Goal: Task Accomplishment & Management: Manage account settings

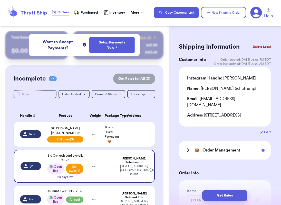
select select "unpaid"
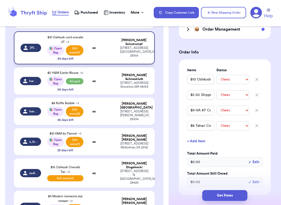
click at [37, 56] on td "[PERSON_NAME]" at bounding box center [29, 47] width 30 height 33
click at [194, 96] on input "$5.50 Shipping" at bounding box center [200, 95] width 27 height 10
type input "$.50 Shipping"
type input "$7.50 Shipping"
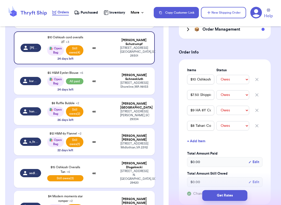
click at [225, 139] on button "+ Add Item" at bounding box center [225, 140] width 80 height 11
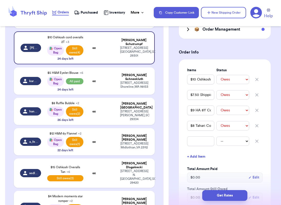
click at [257, 142] on icon "button" at bounding box center [257, 141] width 3 height 3
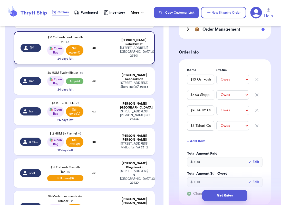
click at [31, 50] on span "[PERSON_NAME]" at bounding box center [34, 48] width 8 height 4
type input "$9 HA 8Y Cords"
type input "$8 Tahari Cord Skirt"
type input "$7.50 Shipping"
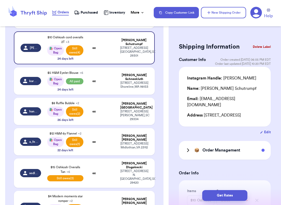
scroll to position [0, 0]
drag, startPoint x: 224, startPoint y: 79, endPoint x: 258, endPoint y: 78, distance: 33.7
click at [258, 78] on div "Instagram Handle: [PERSON_NAME]" at bounding box center [225, 78] width 76 height 6
copy div "[PERSON_NAME]"
click at [55, 85] on div "🛍️ Open Bag" at bounding box center [55, 81] width 17 height 10
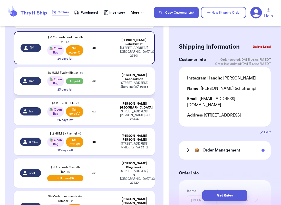
type input "$10 [PERSON_NAME] Cords"
select select "paid"
type input "$6.50 shipping"
select select "paid"
type input "$5 H&M Eyelet Blouse"
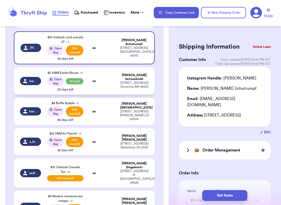
select select "paid"
type input "$14 Zara Colorblock Sweater"
select select "paid"
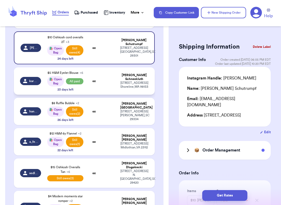
select select "paid"
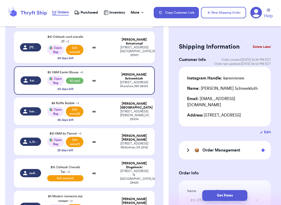
click at [226, 153] on h3 "Order Management" at bounding box center [222, 150] width 38 height 6
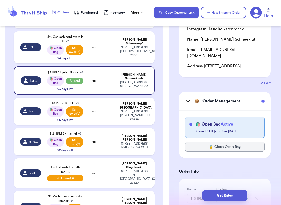
scroll to position [51, 0]
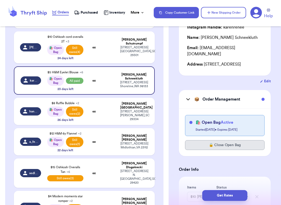
click at [234, 148] on button "🔒 Close Open Bag" at bounding box center [225, 145] width 80 height 10
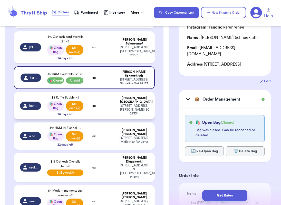
click at [96, 101] on td "oz" at bounding box center [94, 105] width 15 height 27
type input "$8 Ruffle Bubble"
select select "unpaid"
type input "$5.50 shipping"
select select "unpaid"
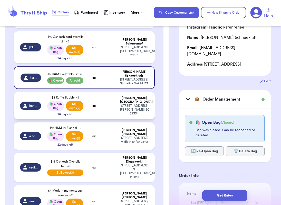
type input "Ruffle bubble"
select select "unknown"
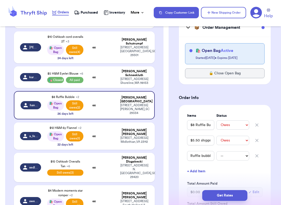
scroll to position [135, 0]
click at [257, 153] on icon "button" at bounding box center [256, 155] width 5 height 5
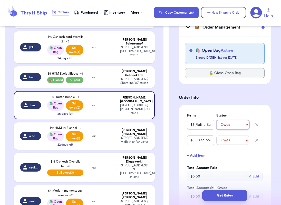
select select "paid"
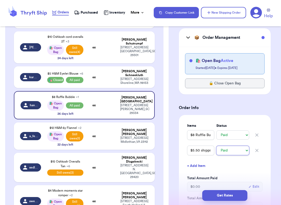
scroll to position [124, 0]
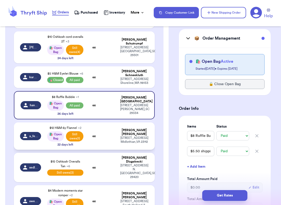
click at [48, 146] on div "$12 H&M 6y Flannel + 2 🛍️ Open Bag Still owes (1) 22 days left" at bounding box center [65, 135] width 36 height 21
type input "$12 H&M 6y Flannel"
type input "$6 shipping"
select select "unpaid"
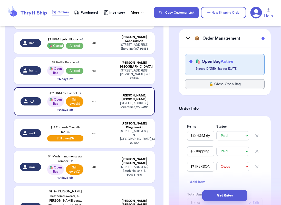
scroll to position [153, 0]
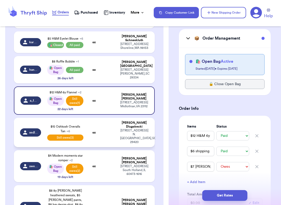
click at [110, 134] on td at bounding box center [109, 132] width 15 height 29
type input "$15 Oshkosh Overalls Tan"
type input "$0 Local pickup"
type input "$4 ON romper 18-24m"
select select "paid"
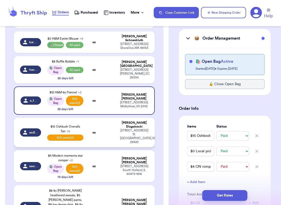
select select "paid"
select select "unpaid"
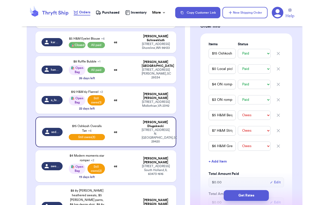
scroll to position [198, 0]
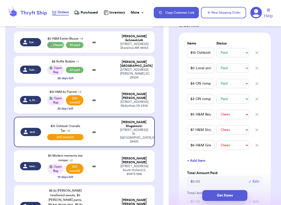
click at [257, 100] on icon "button" at bounding box center [257, 99] width 3 height 3
type input "$5 H&M Beige Button Down"
select select "unpaid"
type input "$7 H&M Striped Set"
type input "$6 H&M Grey Polo"
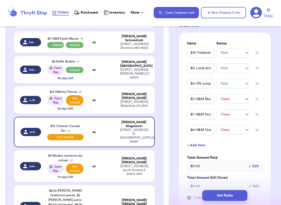
click at [256, 85] on icon "button" at bounding box center [257, 83] width 3 height 3
type input "$5 H&M Beige Button Down"
select select "unpaid"
type input "$7 H&M Striped Set"
type input "$6 H&M Grey Polo"
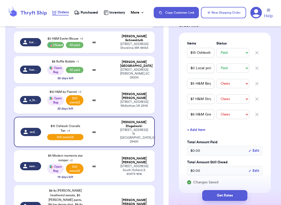
click at [257, 69] on icon "button" at bounding box center [257, 68] width 3 height 3
type input "$5 H&M Beige Button Down"
select select "unpaid"
type input "$7 H&M Striped Set"
type input "$6 H&M Grey Polo"
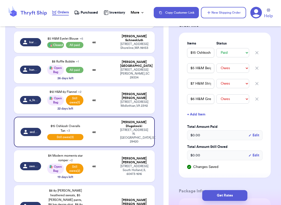
click at [256, 54] on icon "button" at bounding box center [257, 52] width 3 height 3
type input "$5 H&M Beige Button Down"
select select "unpaid"
type input "$7 H&M Striped Set"
type input "$6 H&M Grey Polo"
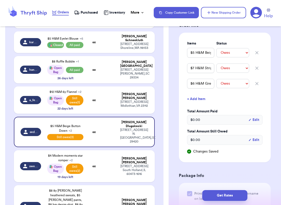
click at [204, 105] on button "+ Add Item" at bounding box center [225, 98] width 80 height 11
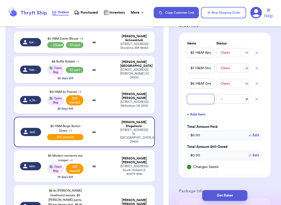
click at [195, 104] on input "text" at bounding box center [200, 99] width 27 height 10
type input "$"
type input "$0"
type input "$0 s"
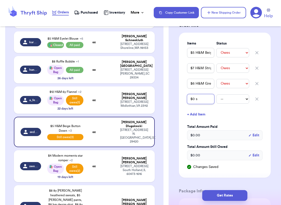
type input "$0 sh"
type input "$0 shi"
type input "$0 ship"
type input "$0 [PERSON_NAME]"
type input "$0 shippi"
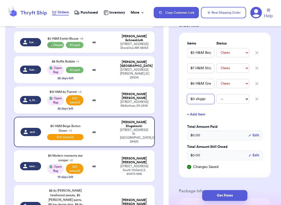
type input "$0 shippin"
type input "$0 shipping"
type input "$0 shipping -"
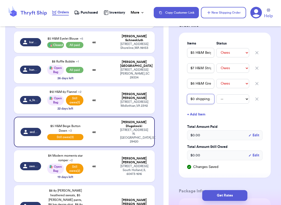
type input "$0 shipping - l"
type input "$0 shipping - lo"
type input "$0 shipping - loc"
type input "$0 shipping - loca"
type input "$0 shipping - local"
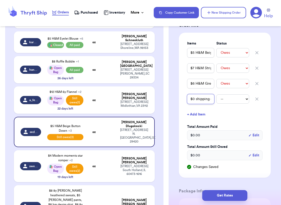
type input "$0 shipping - local"
type input "$0 shipping - local p"
type input "$0 shipping - local pi"
type input "$0 shipping - local pic"
type input "$0 shipping - local pick"
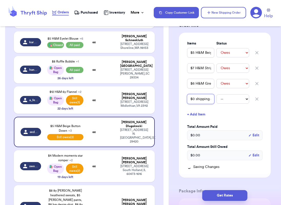
type input "$0 shipping - local picku"
type input "$0 shipping - local pickup"
select select "paid"
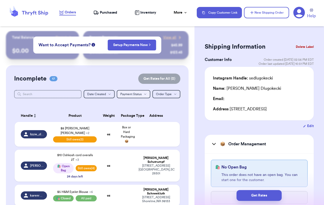
scroll to position [0, 0]
click at [140, 95] on span "Payment Status" at bounding box center [130, 93] width 21 height 3
click at [137, 121] on button "Owes" at bounding box center [133, 120] width 33 height 8
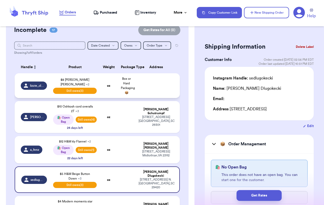
scroll to position [50, 0]
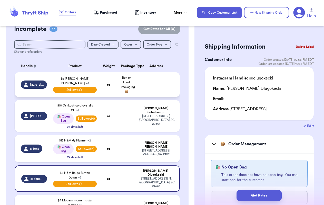
click at [42, 80] on td "lizzie_clayborn" at bounding box center [33, 84] width 36 height 25
type input "$8 [PERSON_NAME] [PERSON_NAME]"
type input "$5.50 shipping"
type input "$14 [PERSON_NAME] set"
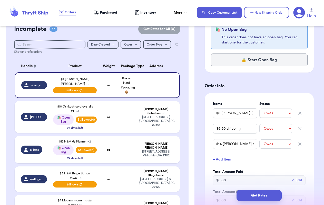
scroll to position [222, 0]
click at [220, 129] on input "$5.50 shipping" at bounding box center [235, 128] width 44 height 10
type input "$.50 shipping"
type input "$6.50 shipping"
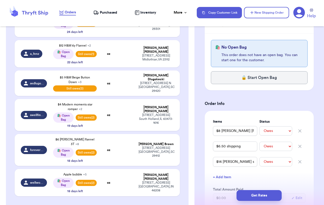
scroll to position [146, 0]
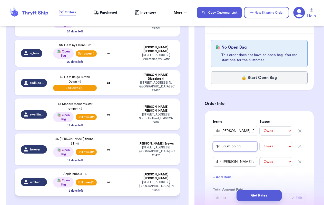
type input "$6.50 shipping"
click at [119, 173] on td at bounding box center [127, 181] width 18 height 27
select select "unpaid"
select select "paid"
select select "unpaid"
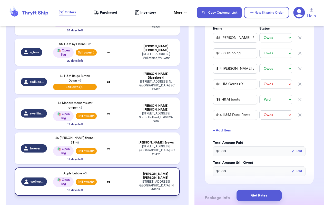
type input "Apple bubble"
select select "paid"
type input "Zara dress"
select select "paid"
type input "$ 6 shipping"
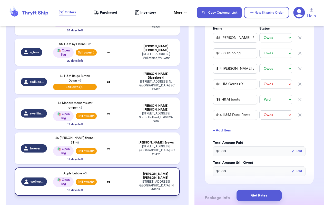
select select "paid"
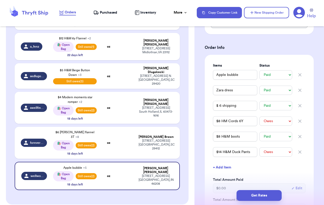
scroll to position [152, 0]
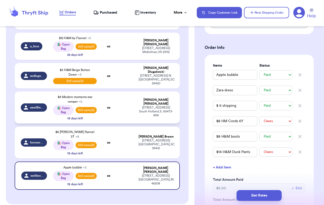
click at [138, 99] on td "[PERSON_NAME] [STREET_ADDRESS]" at bounding box center [158, 107] width 44 height 32
type input "$4 Modern moments star romper"
type input "$6 shipping"
select select "unpaid"
type input "$8 The [PERSON_NAME] Dress"
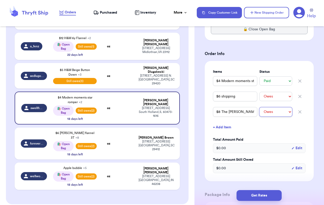
select select "paid"
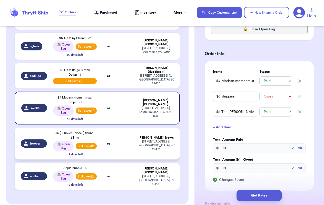
click at [29, 146] on td "forever_laxin11" at bounding box center [33, 143] width 36 height 32
type input "$4 H&M Flannel Dress 2T (story sale add-on)"
type input "$6 [PERSON_NAME] flannel 3T"
select select "paid"
type input "$20 HA navy plaid dress"
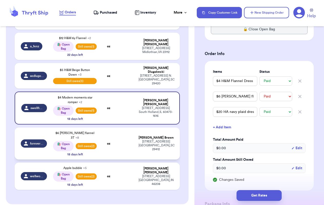
select select "paid"
select select "unpaid"
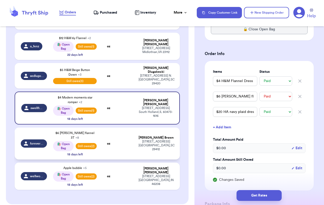
select select "unpaid"
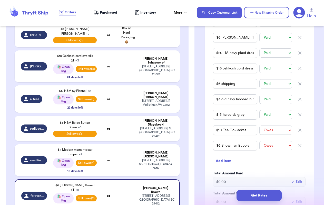
scroll to position [99, 0]
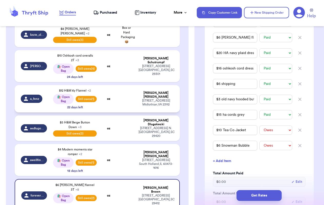
click at [96, 109] on div "$12 H&M 6y Flannel + 2 🛍️ Open Bag Still owes (1) 22 days left" at bounding box center [75, 98] width 44 height 21
type input "$12 H&M 6y Flannel"
type input "$6 shipping"
type input "$7 [PERSON_NAME] Vest"
select select "unpaid"
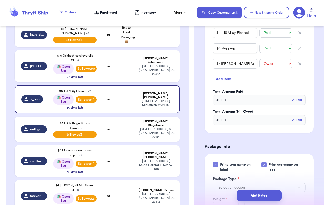
scroll to position [213, 0]
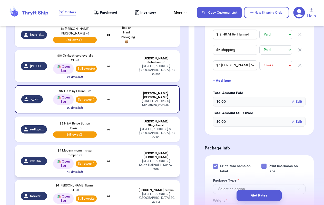
click at [126, 147] on td at bounding box center [127, 161] width 18 height 32
type input "$4 Modern moments star romper"
select select "unpaid"
type input "$8 The [PERSON_NAME] Dress"
select select "paid"
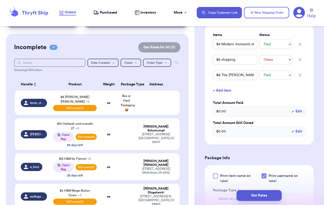
scroll to position [31, 0]
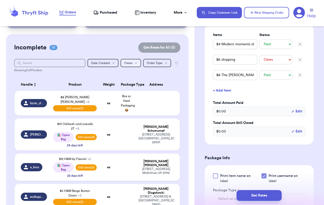
click at [134, 64] on button "Owes" at bounding box center [131, 63] width 21 height 8
click at [134, 80] on button "Paid" at bounding box center [131, 81] width 20 height 8
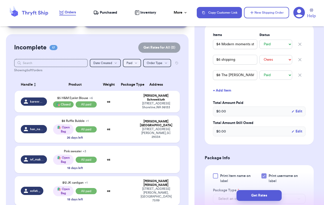
click at [133, 65] on button "Paid" at bounding box center [132, 63] width 18 height 8
click at [132, 74] on button "All" at bounding box center [132, 72] width 18 height 8
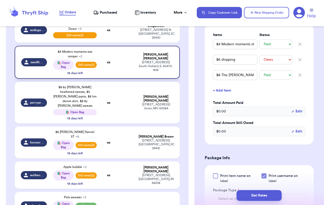
scroll to position [253, 0]
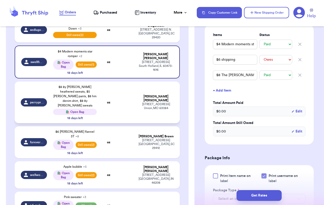
click at [37, 106] on td "perrypreloved_thriftedthreads" at bounding box center [33, 102] width 36 height 42
type input "$8 8y [PERSON_NAME] heathered sweats, $5 [PERSON_NAME] pants, $8 hm denim shirt…"
select select "unknown"
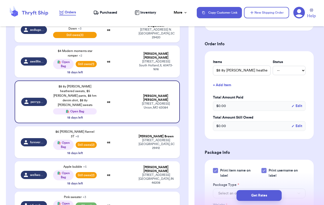
scroll to position [165, 0]
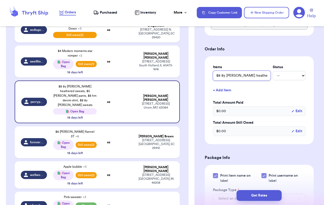
click at [247, 80] on input "$8 8y [PERSON_NAME] heathered sweats, $5 [PERSON_NAME] pants, $8 hm denim shirt…" at bounding box center [242, 76] width 58 height 10
click at [258, 80] on input "$8 8y [PERSON_NAME] heathered sweats, $5 [PERSON_NAME] pants, $8 hm denim shirt…" at bounding box center [242, 76] width 58 height 10
click at [228, 80] on input "$8 8y [PERSON_NAME] heathered sweats, $5 [PERSON_NAME] pants, $8 hm denim shirt…" at bounding box center [242, 76] width 58 height 10
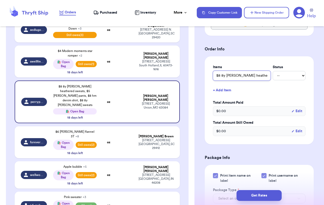
type input "$8 8y ara heathered sweats, $5 [PERSON_NAME] pants, $8 hm denim shirt, $8 8y za…"
type input "$8 8yara heathered sweats, $5 [PERSON_NAME] pants, $8 hm denim shirt, $8 8y [PE…"
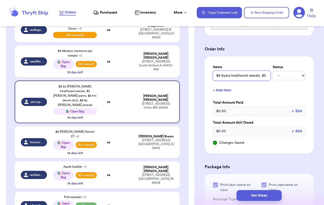
type input "$8 8ara heathered sweats, $5 [PERSON_NAME] pants, $8 hm denim shirt, $8 8y zara…"
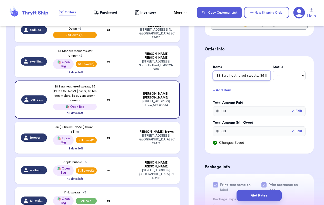
type input "$8 ara heathered sweats, $5 [PERSON_NAME] pants, $8 hm denim shirt, $8 8y [PERS…"
type input "$8 Zara heathered sweats, $5 [PERSON_NAME] pants, $8 hm denim shirt, $8 8y [PER…"
click at [231, 80] on input "$8 Zara heathered sweats, $5 [PERSON_NAME] pants, $8 hm denim shirt, $8 8y [PER…" at bounding box center [242, 76] width 58 height 10
type input "$8 Zara eathered sweats, $5 [PERSON_NAME] pants, $8 hm denim shirt, $8 8y [PERS…"
click at [249, 80] on input "$8 Zara Heathered sweats, $5 [PERSON_NAME] pants, $8 hm denim shirt, $8 8y [PER…" at bounding box center [242, 76] width 58 height 10
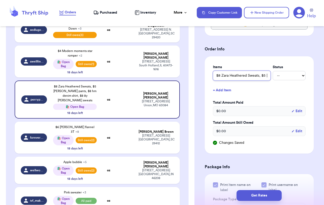
click at [261, 80] on input "$8 Zara Heathered Sweats, $5 [PERSON_NAME] pants, $8 hm denim shirt, $8 8y [PER…" at bounding box center [242, 76] width 58 height 10
drag, startPoint x: 260, startPoint y: 83, endPoint x: 301, endPoint y: 88, distance: 41.3
click at [281, 88] on div "Items Status $8 Zara Heathered Sweats $5 [PERSON_NAME] pants, $8 hm denim shirt…" at bounding box center [259, 104] width 93 height 81
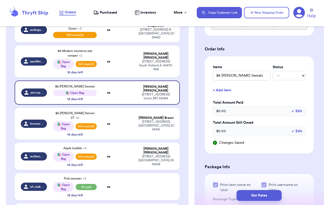
click at [226, 96] on button "+ Add Item" at bounding box center [259, 89] width 97 height 11
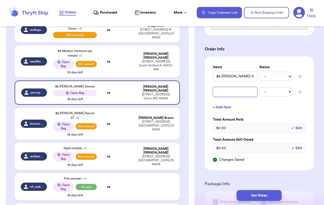
click at [231, 97] on input "text" at bounding box center [235, 92] width 44 height 10
paste input "$5 [PERSON_NAME] pants, $8 hm denim shirt, $8 8y [PERSON_NAME] sweats"
drag, startPoint x: 226, startPoint y: 99, endPoint x: 197, endPoint y: 96, distance: 28.9
click at [197, 96] on div "Shipping Information Delete Label Customer Info Order created: [DATE] 10:35 PM …" at bounding box center [260, 138] width 130 height 545
click at [245, 97] on input "$5 [PERSON_NAME] pants, $8 hm denim shirt, $8 8y [PERSON_NAME] sweats" at bounding box center [235, 92] width 44 height 10
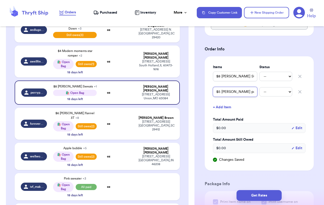
click at [247, 97] on input "$5 [PERSON_NAME] pants, $8 hm denim shirt, $8 8y [PERSON_NAME] sweats" at bounding box center [235, 92] width 44 height 10
drag, startPoint x: 246, startPoint y: 99, endPoint x: 288, endPoint y: 102, distance: 42.2
click at [281, 97] on div "$5 [PERSON_NAME] pants $8 hm denim shirt, $8 8y [PERSON_NAME] sweats -- Paid Ow…" at bounding box center [259, 91] width 93 height 11
click at [223, 113] on button "+ Add Item" at bounding box center [259, 106] width 97 height 11
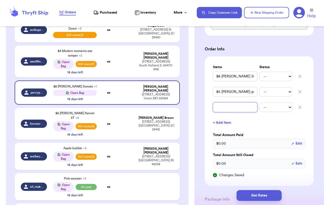
click at [227, 112] on input "text" at bounding box center [235, 107] width 44 height 10
paste input "$8 hm denim shirt, $8 8y [PERSON_NAME] sweats"
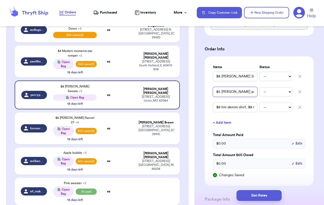
drag, startPoint x: 226, startPoint y: 100, endPoint x: 222, endPoint y: 99, distance: 4.4
click at [222, 97] on input "$5 [PERSON_NAME] pants" at bounding box center [235, 92] width 44 height 10
click at [242, 97] on input "$5 H&M Sage pants" at bounding box center [235, 92] width 44 height 10
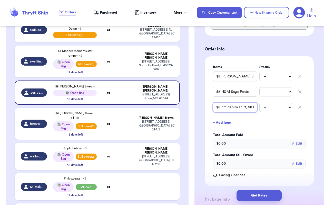
click at [227, 112] on input "$8 hm denim shirt, $8 8y [PERSON_NAME] sweats" at bounding box center [235, 107] width 44 height 10
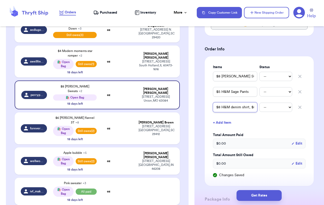
click at [232, 112] on input "$8 H&M denim shirt, $8 8y [PERSON_NAME] sweats" at bounding box center [235, 107] width 44 height 10
click at [244, 112] on input "$8 H&M Denim shirt, $8 8y [PERSON_NAME] sweats" at bounding box center [235, 107] width 44 height 10
click at [252, 112] on input "$8 H&M Denim Shirt, $8 8y [PERSON_NAME] sweats" at bounding box center [235, 107] width 44 height 10
drag, startPoint x: 251, startPoint y: 115, endPoint x: 273, endPoint y: 115, distance: 21.8
click at [273, 113] on div "$8 H&M Denim Shirt $8 8y [PERSON_NAME] sweats -- Paid Owes" at bounding box center [259, 106] width 93 height 11
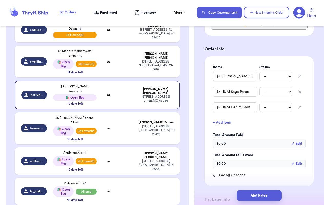
click at [228, 128] on button "+ Add Item" at bounding box center [259, 122] width 97 height 11
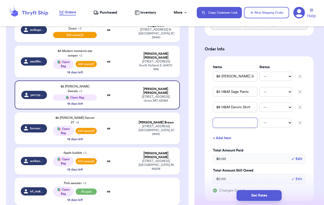
click at [228, 127] on input "text" at bounding box center [235, 123] width 44 height 10
paste input "$8 8y [PERSON_NAME] sweats"
drag, startPoint x: 222, startPoint y: 130, endPoint x: 196, endPoint y: 130, distance: 25.4
click at [196, 130] on div "Shipping Information Delete Label Customer Info Order created: [DATE] 10:35 PM …" at bounding box center [260, 154] width 130 height 576
click at [228, 127] on input "$8 8y [PERSON_NAME] sweats" at bounding box center [235, 123] width 44 height 10
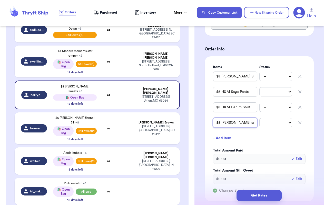
click at [231, 127] on input "$8 [PERSON_NAME] sweats" at bounding box center [235, 123] width 44 height 10
click at [243, 127] on input "$8 [PERSON_NAME] sweats" at bounding box center [235, 123] width 44 height 10
drag, startPoint x: 248, startPoint y: 130, endPoint x: 260, endPoint y: 129, distance: 11.3
click at [260, 128] on div "$8 [PERSON_NAME] Sweats -- Paid Owes" at bounding box center [259, 122] width 93 height 11
click at [256, 127] on input "$8 [PERSON_NAME] Sweats" at bounding box center [235, 123] width 44 height 10
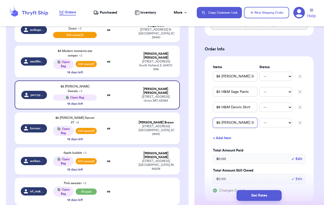
click at [237, 127] on input "$8 [PERSON_NAME] Sweats (8y)" at bounding box center [235, 123] width 44 height 10
drag, startPoint x: 230, startPoint y: 132, endPoint x: 203, endPoint y: 132, distance: 26.7
click at [203, 132] on div "Shipping Information Delete Label Customer Info Order created: [DATE] 10:35 PM …" at bounding box center [260, 154] width 130 height 576
click at [225, 144] on button "+ Add Item" at bounding box center [259, 137] width 97 height 11
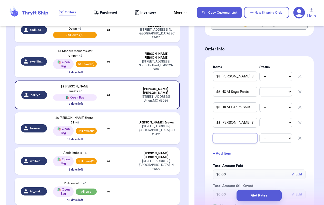
click at [229, 143] on input "text" at bounding box center [235, 138] width 44 height 10
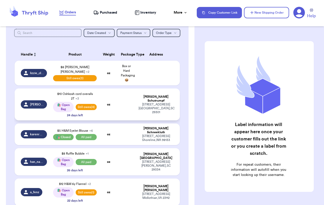
scroll to position [60, 0]
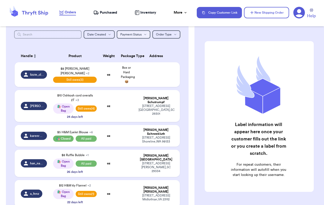
click at [137, 35] on span "Payment Status" at bounding box center [130, 34] width 21 height 3
click at [135, 43] on button "All" at bounding box center [133, 44] width 33 height 8
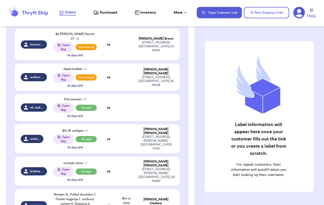
scroll to position [340, 0]
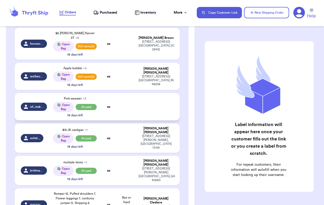
click at [39, 93] on td "ivf_make_way_for_ducklings" at bounding box center [33, 106] width 36 height 27
select select "paid"
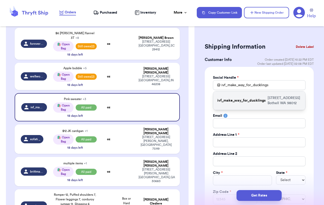
click at [286, 102] on p "3911 154th Pl SE Bothell WA 98012" at bounding box center [285, 100] width 34 height 10
type input "Elizabeth"
type input "Marks"
type input "elanglitz78@yahoo.com"
type input "3911 154th Pl SE"
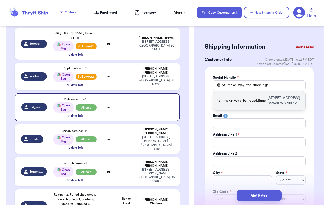
type input "Bothell"
select select "WA"
type input "98012"
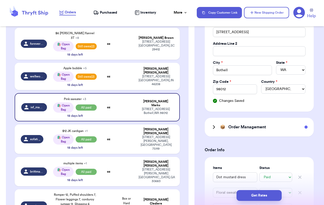
scroll to position [110, 0]
click at [263, 124] on h3 "Order Management" at bounding box center [248, 127] width 38 height 6
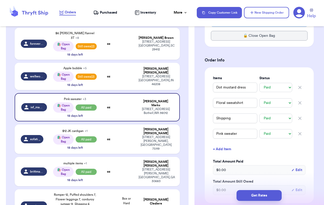
scroll to position [253, 0]
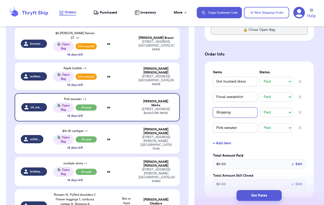
type input "$Shipping"
type input "$6Shipping"
type input "$6 Shipping"
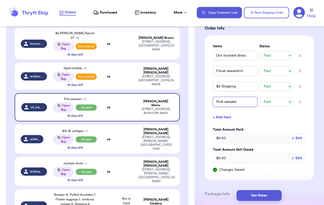
scroll to position [279, 0]
